Goal: Task Accomplishment & Management: Book appointment/travel/reservation

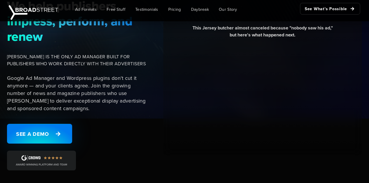
scroll to position [55, 0]
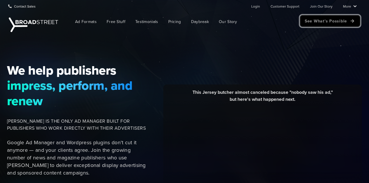
click at [314, 24] on link "See What's Possible" at bounding box center [330, 21] width 60 height 12
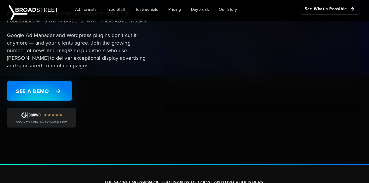
scroll to position [92, 0]
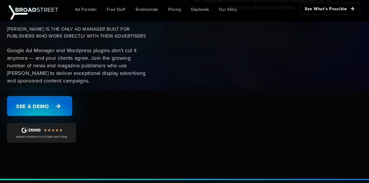
click at [55, 111] on link "See a Demo" at bounding box center [39, 106] width 65 height 20
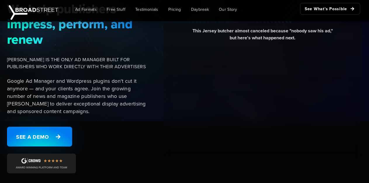
scroll to position [123, 0]
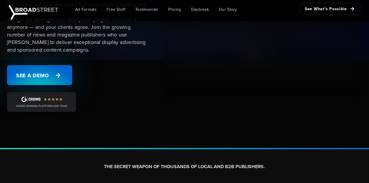
click at [38, 75] on link "See a Demo" at bounding box center [39, 75] width 65 height 20
